Goal: Task Accomplishment & Management: Use online tool/utility

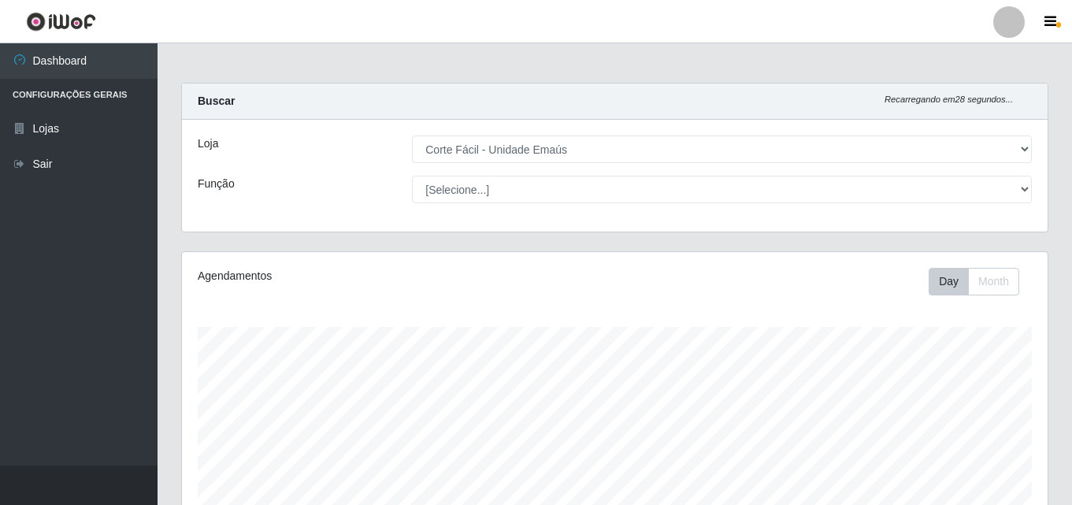
select select "201"
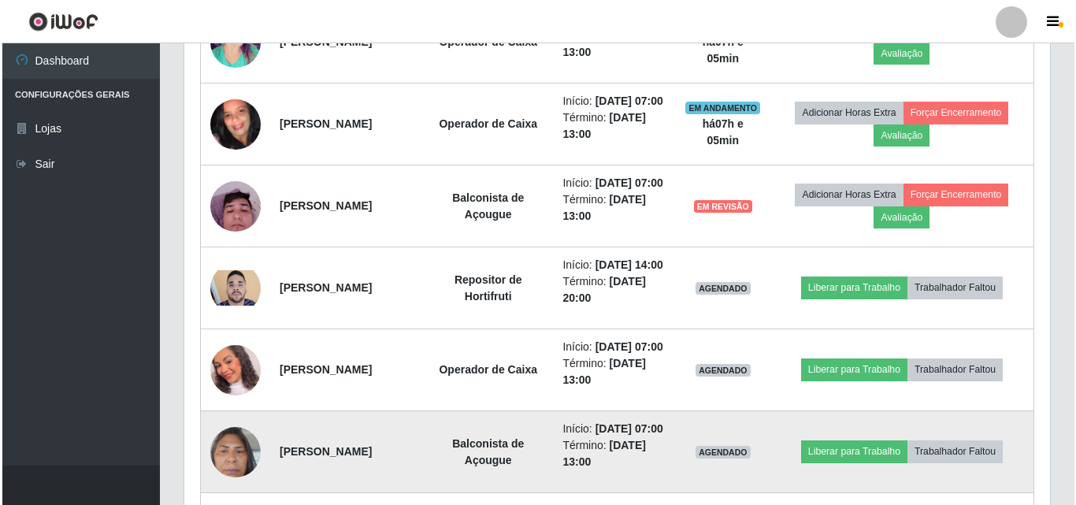
scroll to position [866, 0]
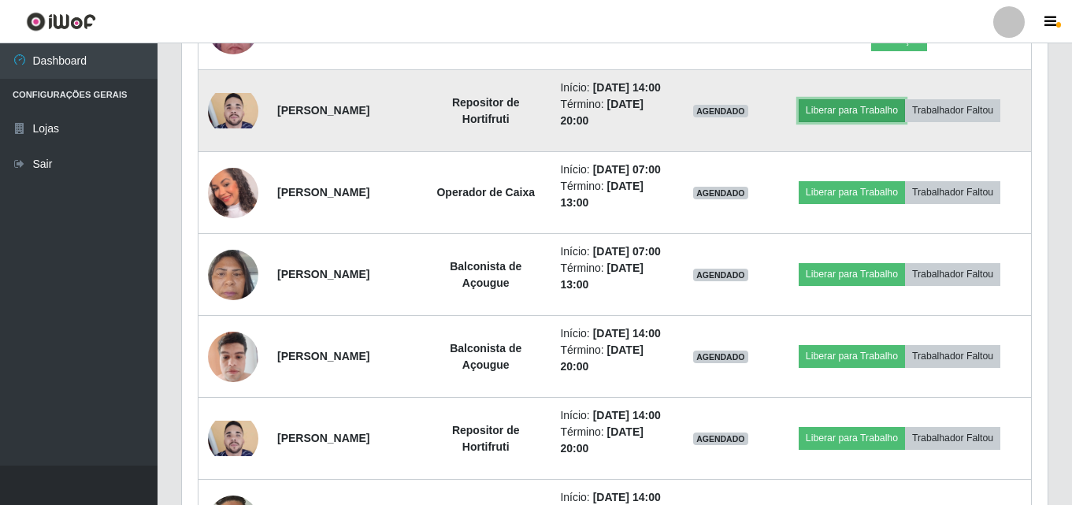
click at [843, 121] on button "Liberar para Trabalho" at bounding box center [852, 110] width 106 height 22
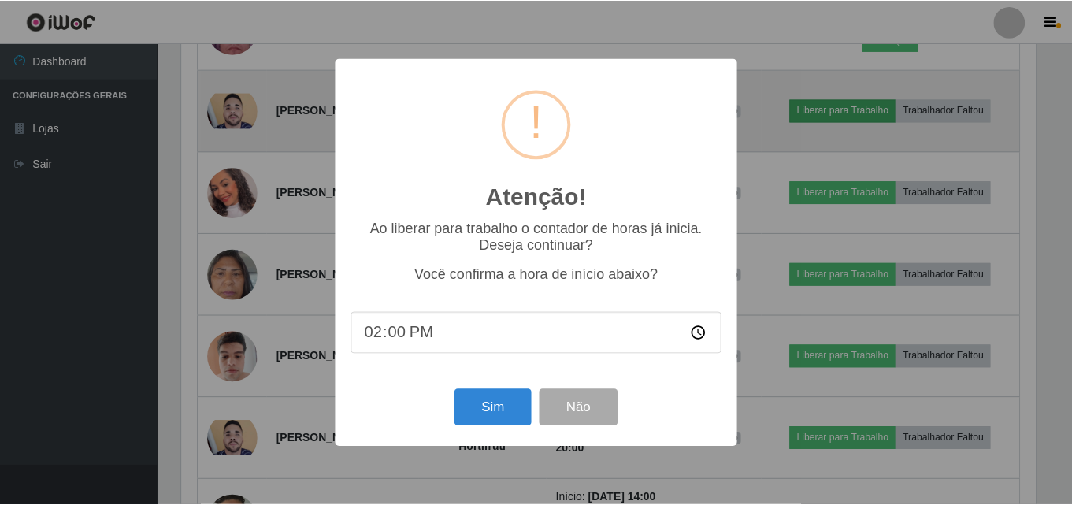
scroll to position [327, 858]
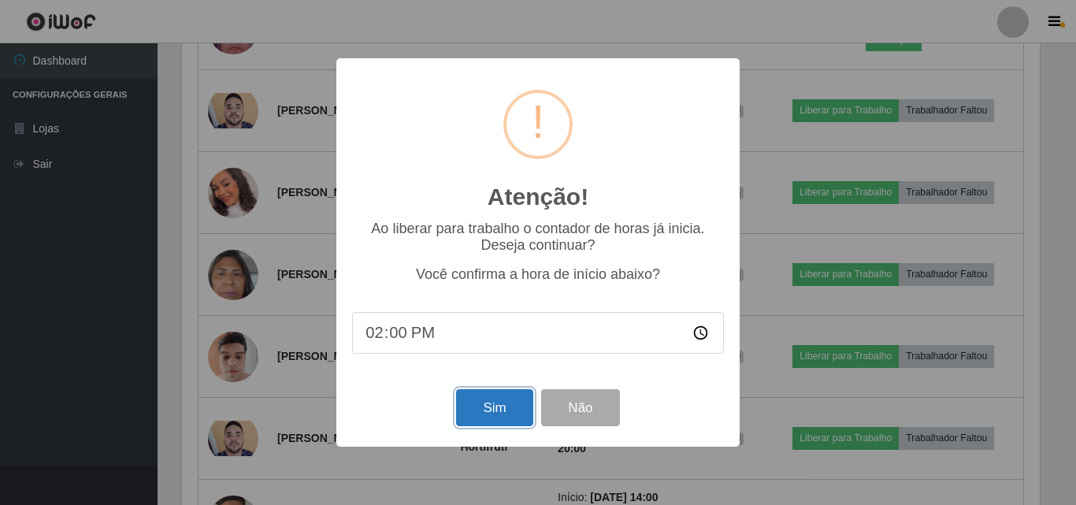
click at [499, 425] on button "Sim" at bounding box center [494, 407] width 76 height 37
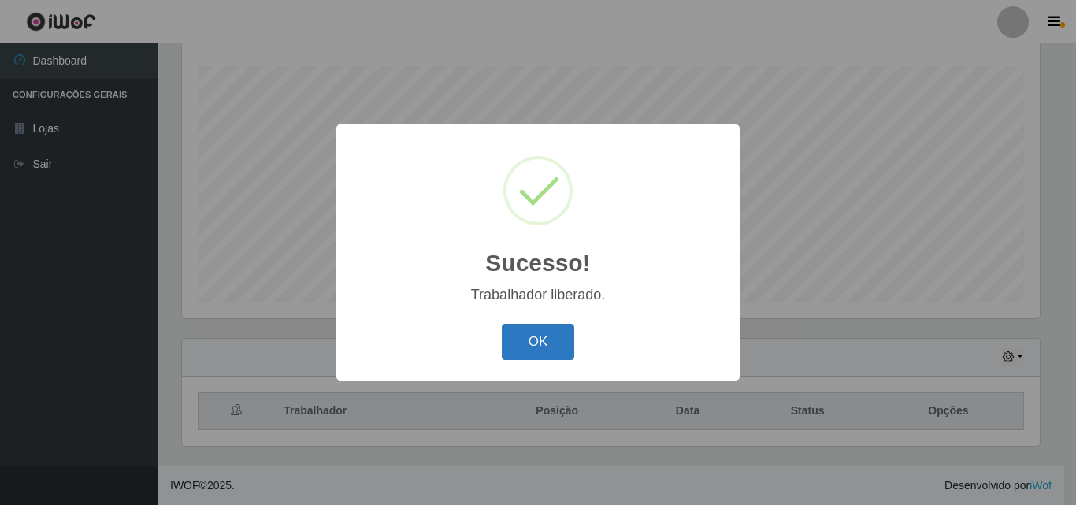
click at [548, 347] on button "OK" at bounding box center [538, 342] width 73 height 37
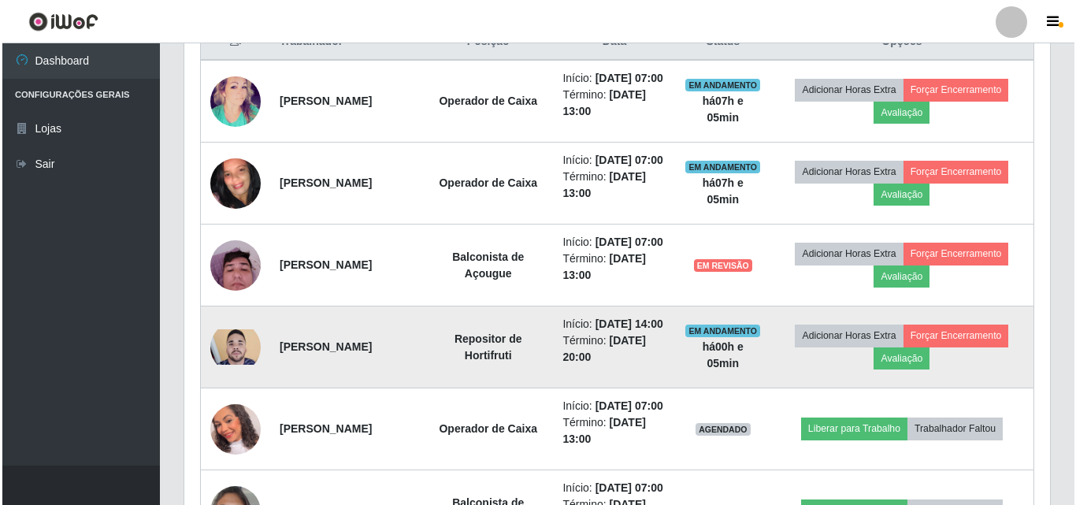
scroll to position [733, 0]
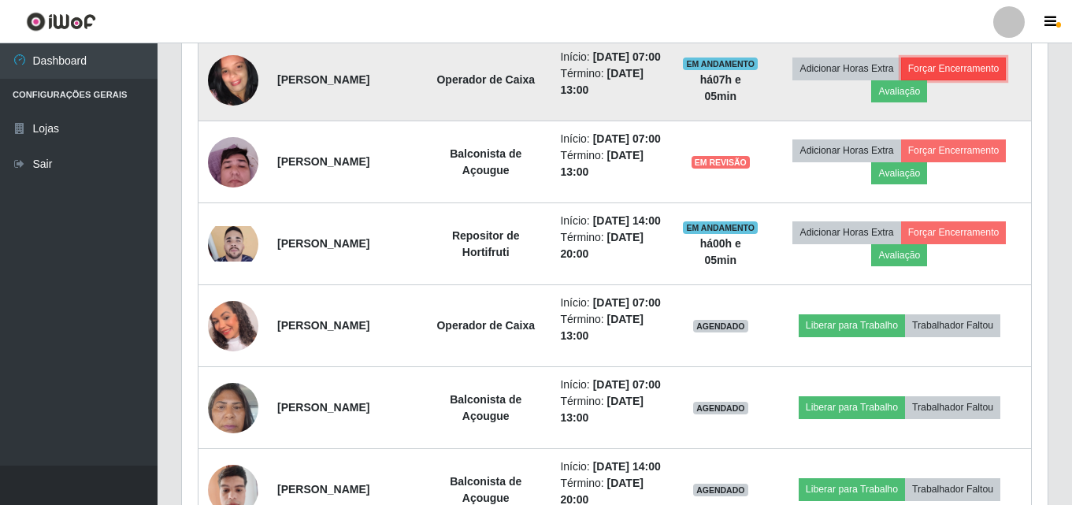
click at [943, 80] on button "Forçar Encerramento" at bounding box center [954, 68] width 106 height 22
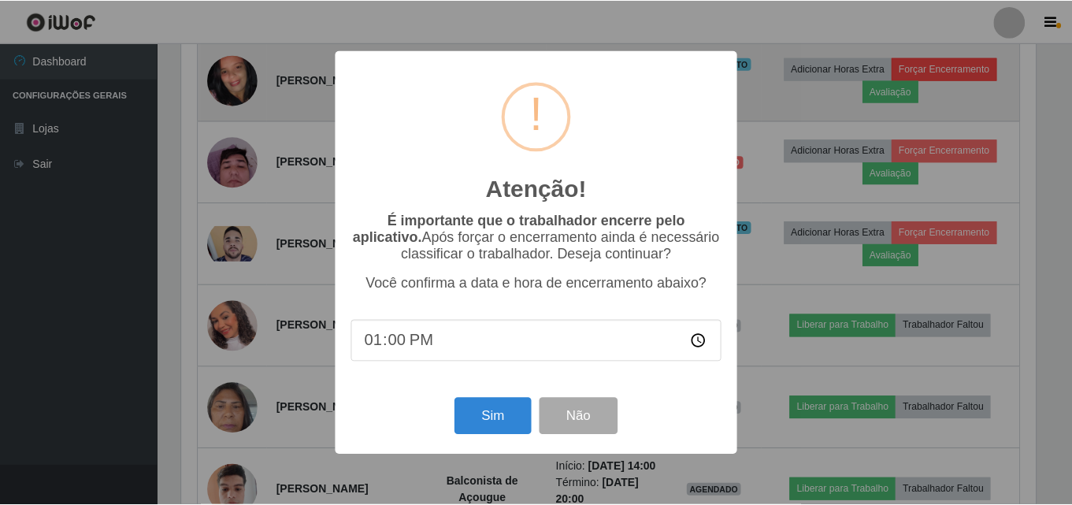
scroll to position [327, 858]
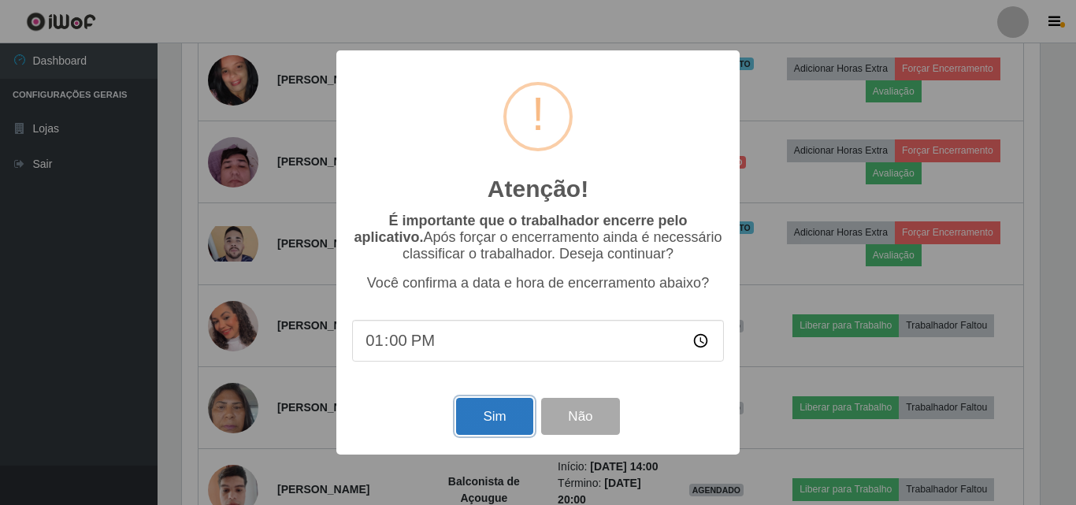
click at [519, 421] on button "Sim" at bounding box center [494, 416] width 76 height 37
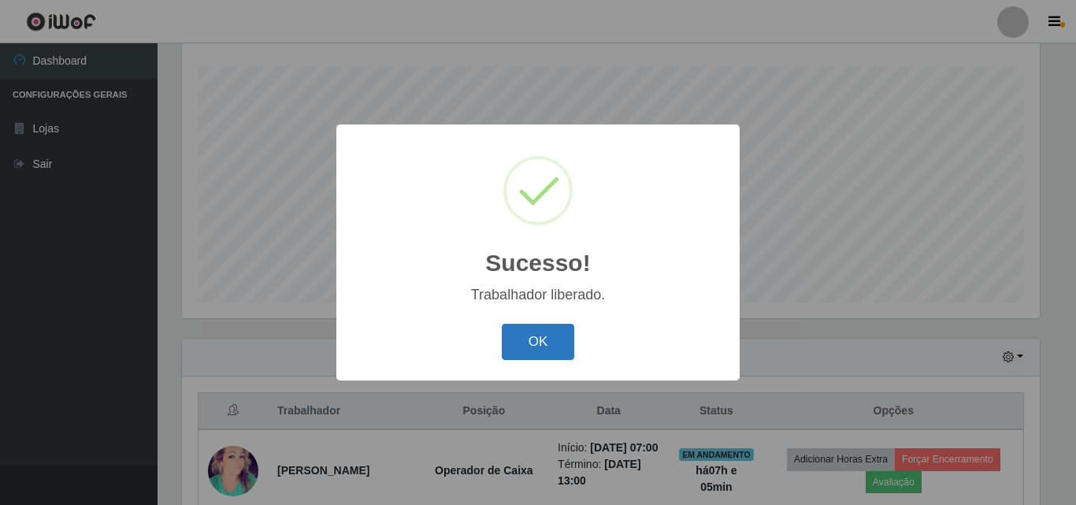
click at [554, 345] on button "OK" at bounding box center [538, 342] width 73 height 37
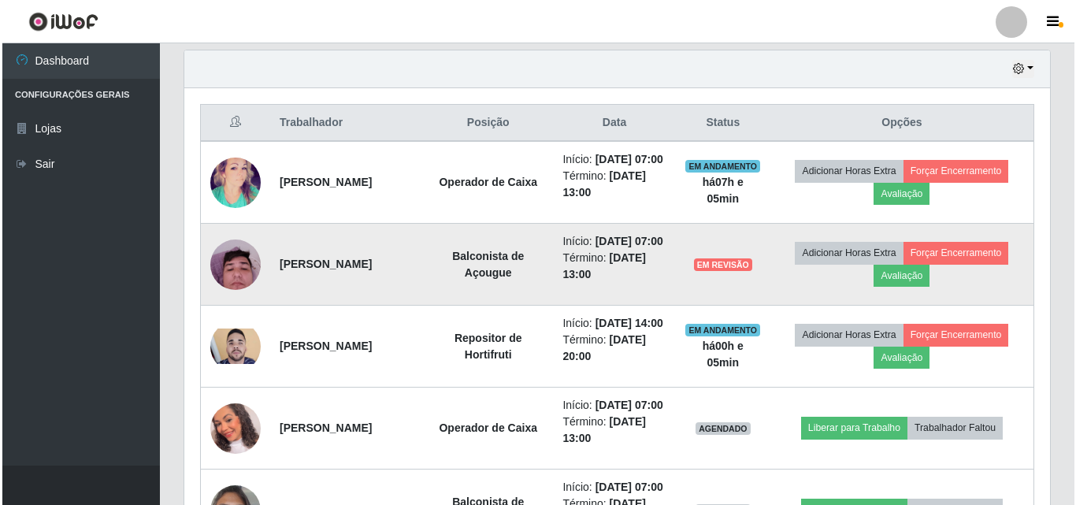
scroll to position [576, 0]
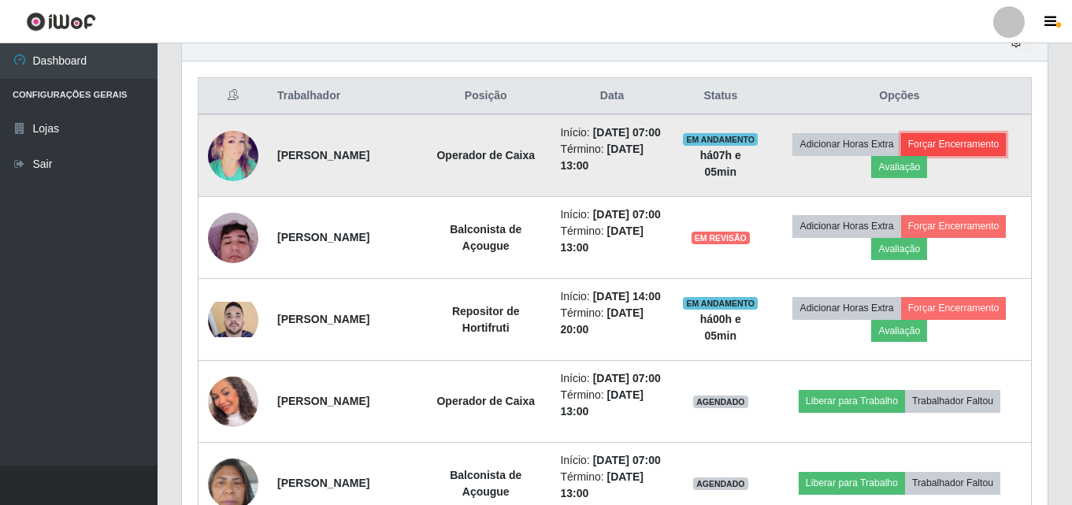
click at [977, 154] on button "Forçar Encerramento" at bounding box center [954, 144] width 106 height 22
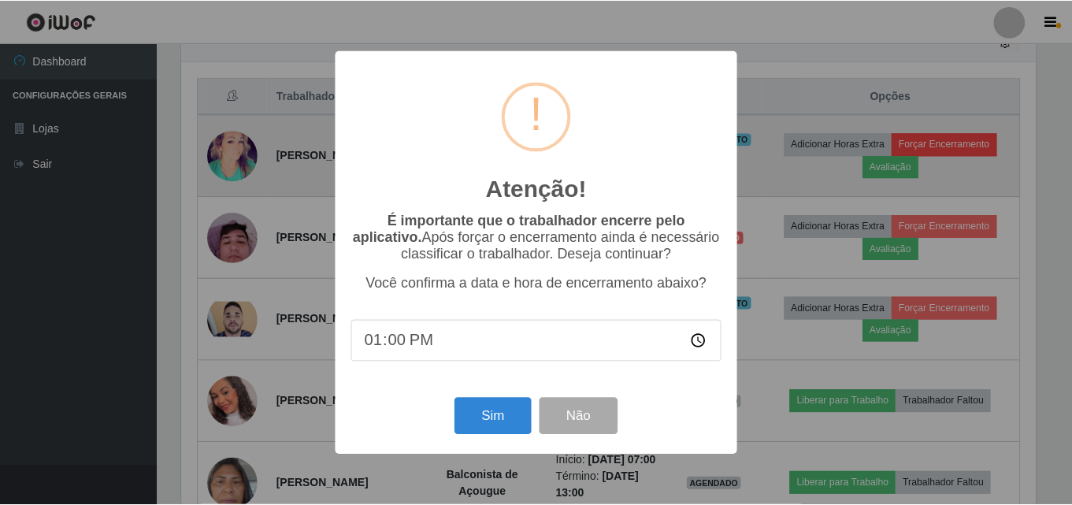
scroll to position [327, 858]
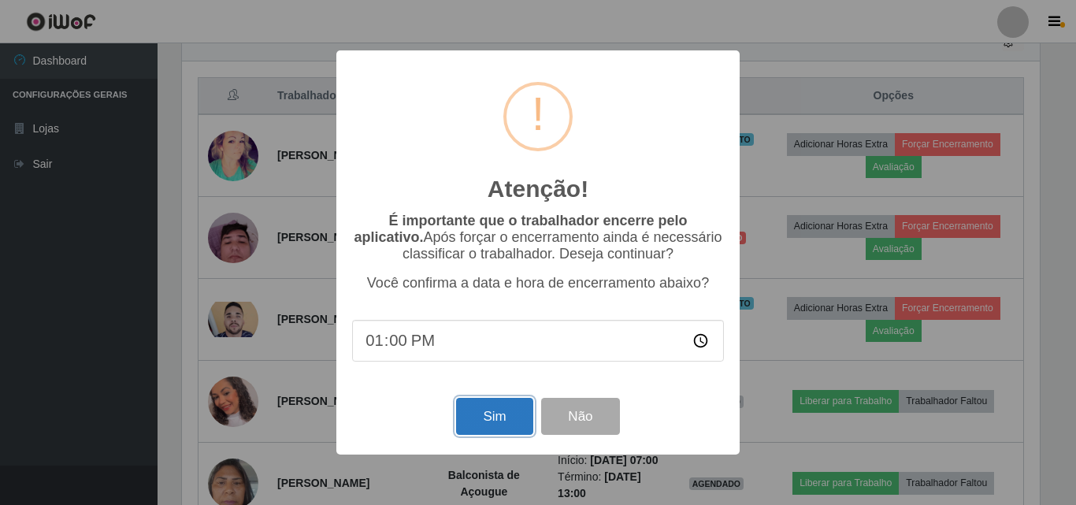
click at [495, 435] on button "Sim" at bounding box center [494, 416] width 76 height 37
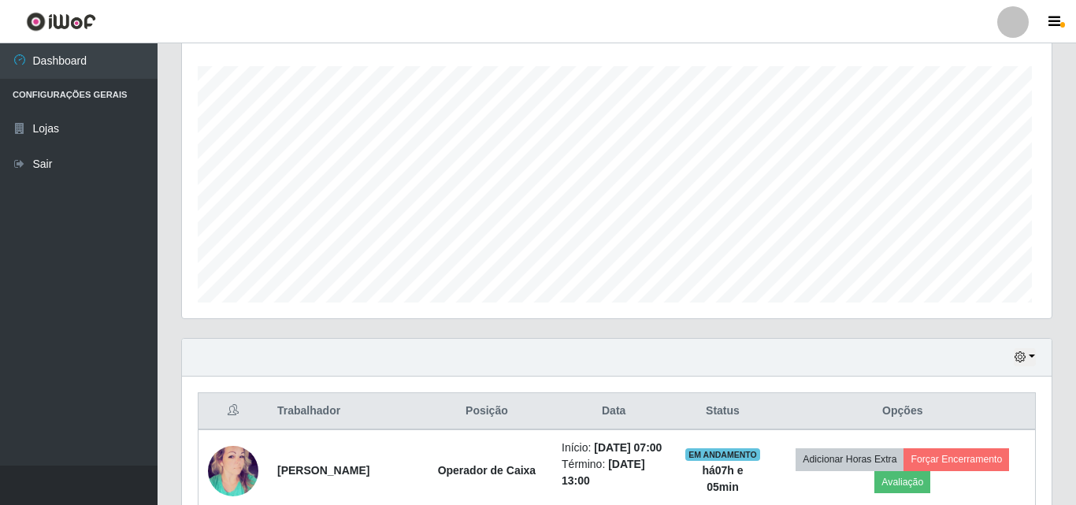
scroll to position [0, 0]
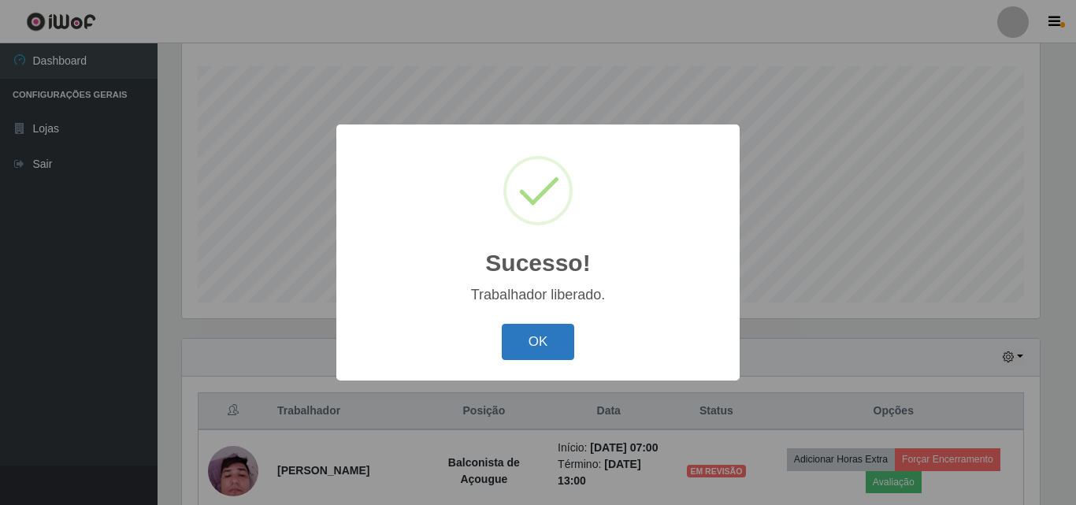
click at [542, 337] on button "OK" at bounding box center [538, 342] width 73 height 37
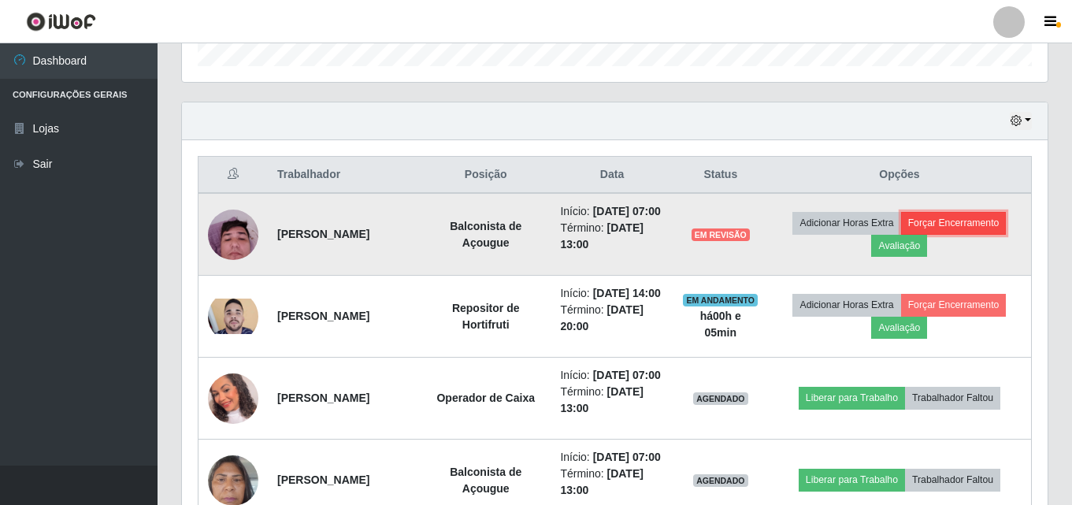
click at [973, 231] on button "Forçar Encerramento" at bounding box center [954, 223] width 106 height 22
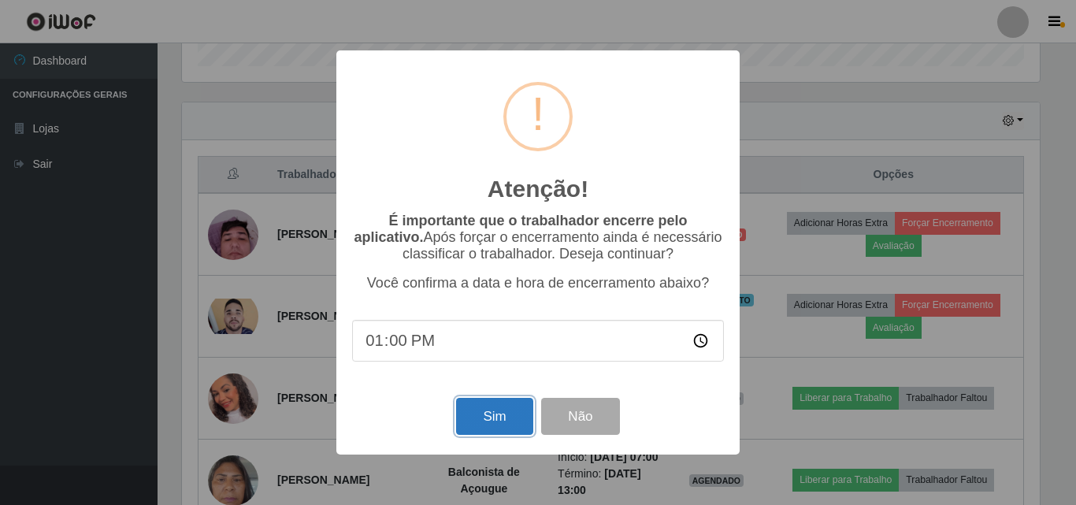
click at [499, 420] on button "Sim" at bounding box center [494, 416] width 76 height 37
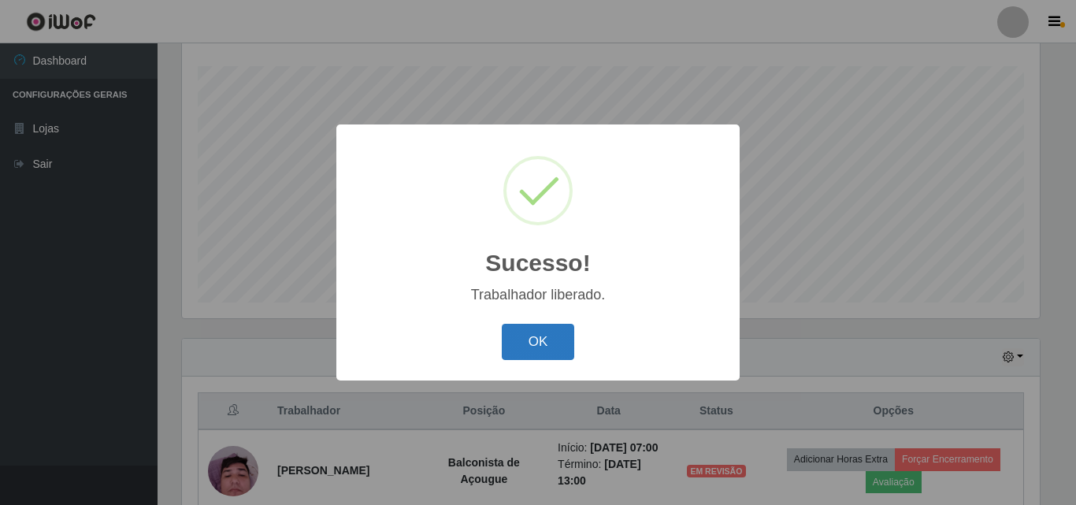
click at [571, 354] on button "OK" at bounding box center [538, 342] width 73 height 37
